Goal: Transaction & Acquisition: Purchase product/service

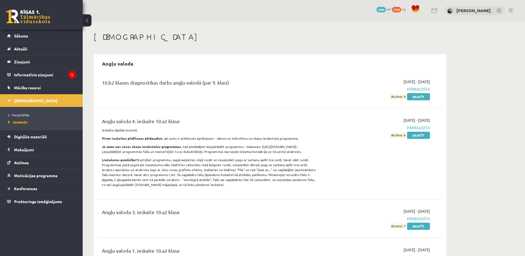
click at [39, 16] on link at bounding box center [28, 17] width 44 height 14
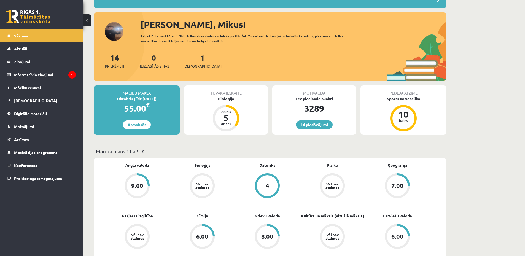
scroll to position [55, 0]
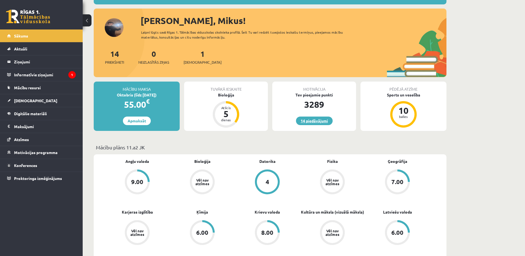
click at [314, 122] on link "14 piedāvājumi" at bounding box center [314, 121] width 37 height 9
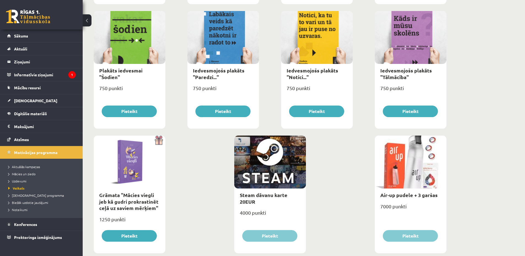
scroll to position [579, 0]
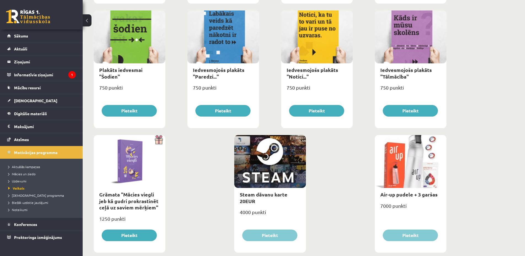
click at [268, 167] on div at bounding box center [270, 161] width 72 height 53
click at [266, 191] on div "Steam dāvanu karte 20EUR" at bounding box center [270, 198] width 72 height 20
click at [266, 196] on link "Steam dāvanu karte 20EUR" at bounding box center [264, 197] width 48 height 13
type input "*"
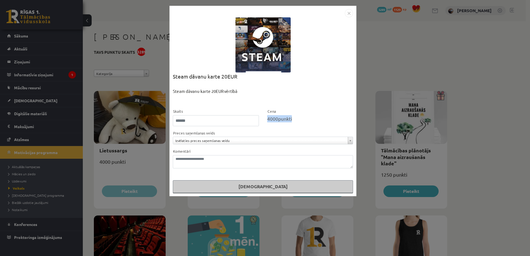
drag, startPoint x: 266, startPoint y: 121, endPoint x: 291, endPoint y: 121, distance: 24.3
click at [291, 121] on div "Cena 4000 punkti" at bounding box center [310, 117] width 94 height 18
drag, startPoint x: 130, startPoint y: 55, endPoint x: 140, endPoint y: 57, distance: 10.1
drag, startPoint x: 140, startPoint y: 57, endPoint x: 117, endPoint y: 49, distance: 24.4
click at [117, 50] on div "**********" at bounding box center [265, 128] width 530 height 256
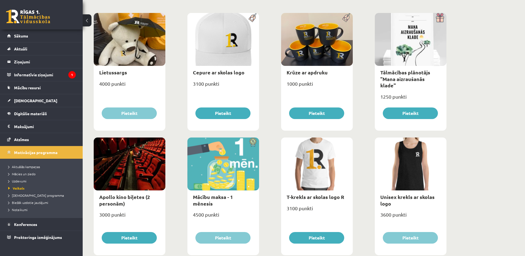
scroll to position [83, 0]
